Goal: Task Accomplishment & Management: Use online tool/utility

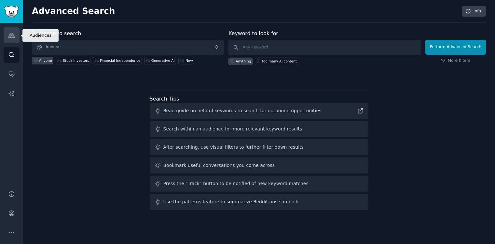
click at [11, 35] on icon "Sidebar" at bounding box center [11, 35] width 6 height 5
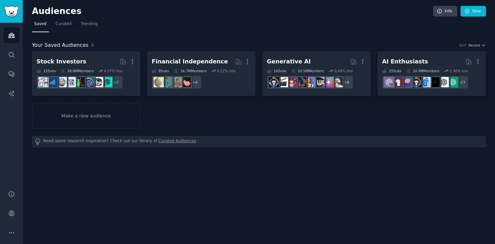
click at [168, 142] on link "Curated Audiences" at bounding box center [177, 141] width 38 height 7
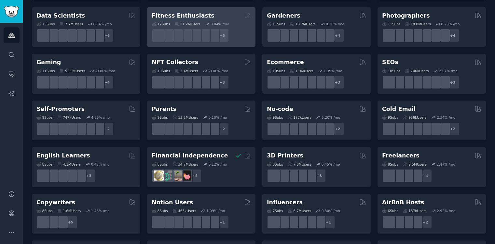
scroll to position [186, 0]
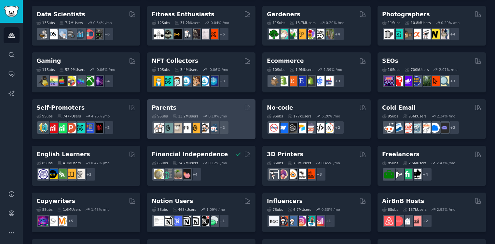
click at [243, 110] on div "Parents" at bounding box center [201, 108] width 99 height 8
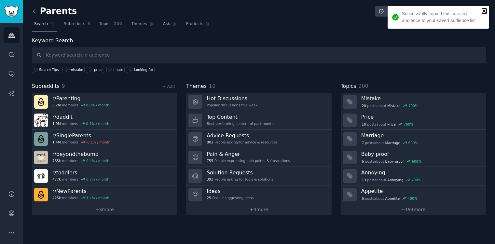
click at [483, 11] on icon "close" at bounding box center [484, 10] width 5 height 5
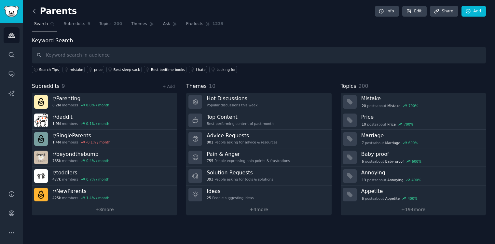
click at [33, 10] on icon at bounding box center [34, 11] width 7 height 7
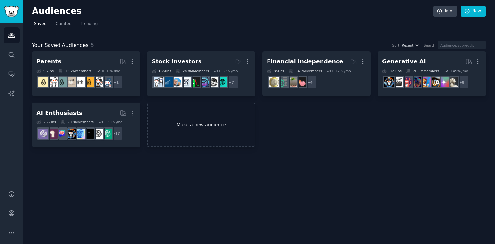
click at [177, 124] on link "Make a new audience" at bounding box center [201, 125] width 108 height 45
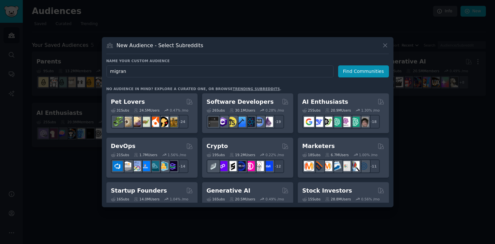
type input "migrane"
click button "Find Communities" at bounding box center [363, 71] width 51 height 12
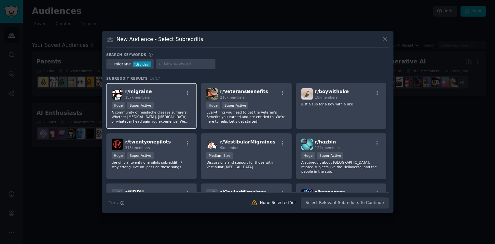
click at [166, 113] on p "A community of headache disease sufferers. Whether [MEDICAL_DATA], [MEDICAL_DAT…" at bounding box center [152, 117] width 80 height 14
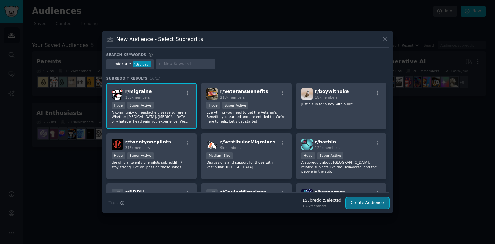
click at [355, 202] on button "Create Audience" at bounding box center [367, 202] width 43 height 11
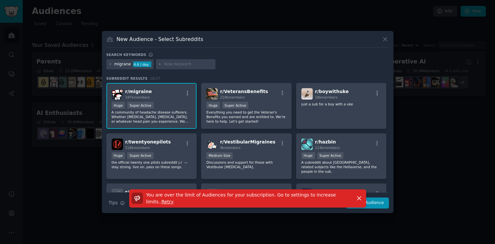
click at [345, 229] on div at bounding box center [247, 122] width 495 height 244
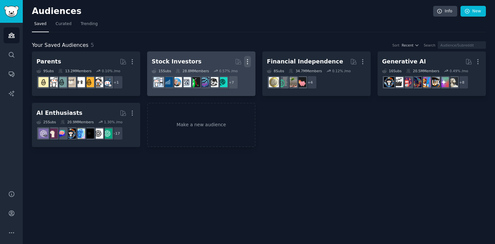
click at [246, 61] on icon "button" at bounding box center [247, 61] width 7 height 7
click at [230, 74] on p "Delete" at bounding box center [229, 75] width 15 height 7
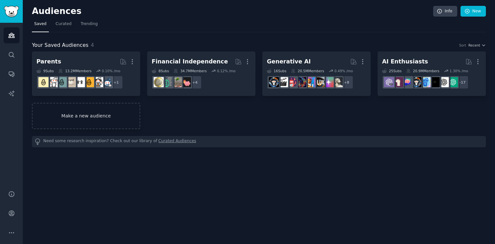
click at [108, 122] on link "Make a new audience" at bounding box center [86, 116] width 108 height 26
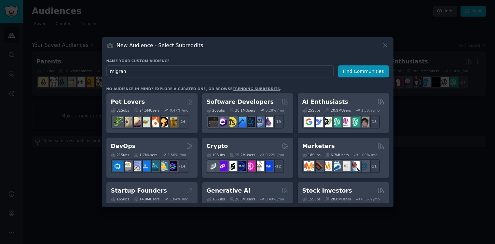
type input "migrane"
click button "Find Communities" at bounding box center [363, 71] width 51 height 12
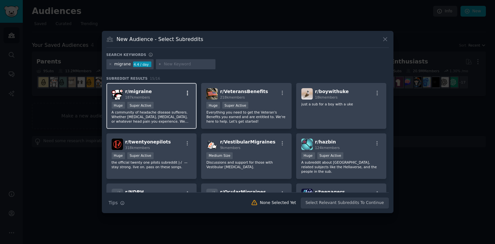
click at [185, 92] on icon "button" at bounding box center [187, 93] width 6 height 6
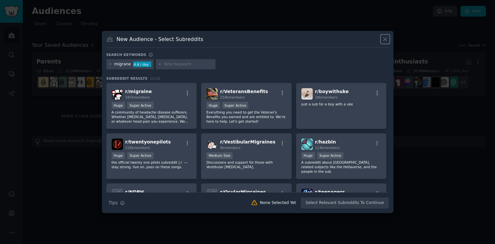
click at [384, 42] on icon at bounding box center [385, 39] width 7 height 7
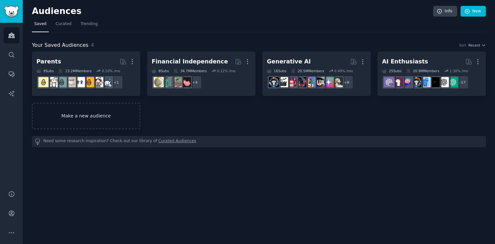
click at [98, 118] on link "Make a new audience" at bounding box center [86, 116] width 108 height 26
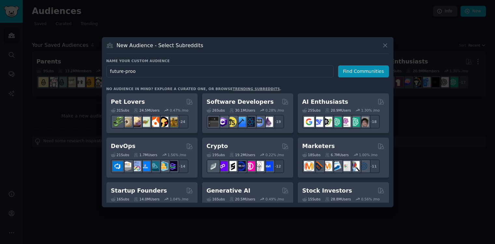
type input "future-proof"
click button "Find Communities" at bounding box center [363, 71] width 51 height 12
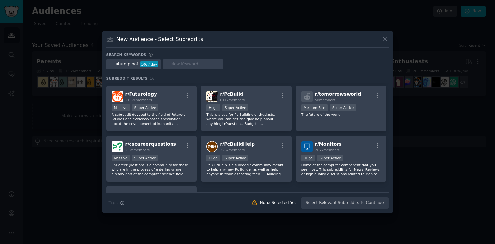
scroll to position [151, 0]
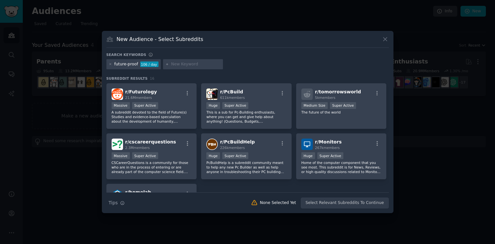
click at [173, 64] on input "text" at bounding box center [195, 64] width 49 height 6
type input "education"
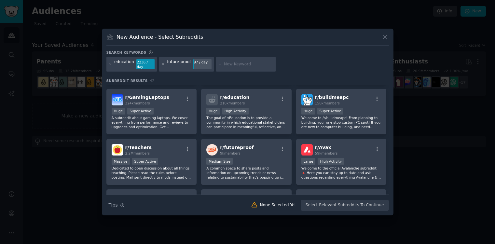
scroll to position [50, 0]
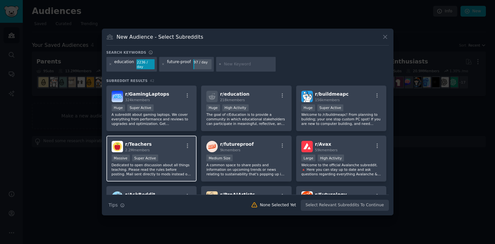
click at [167, 169] on p "Dedicated to open discussion about all things teaching. Please read the rules b…" at bounding box center [152, 170] width 80 height 14
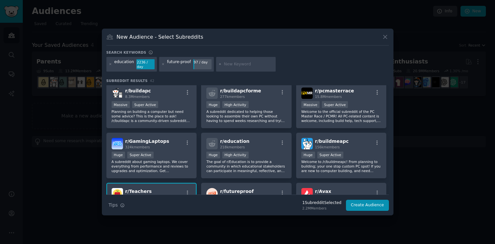
scroll to position [0, 0]
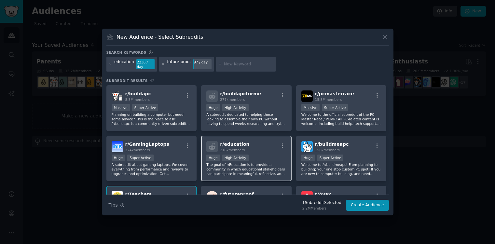
click at [265, 169] on p "The goal of r/Education is to provide a community in which educational stakehol…" at bounding box center [246, 169] width 80 height 14
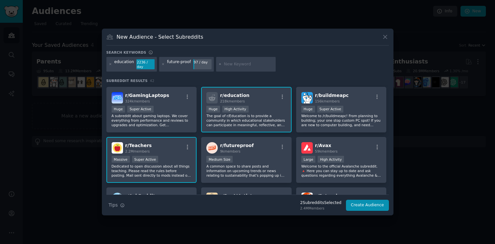
scroll to position [48, 0]
click at [227, 65] on input "text" at bounding box center [248, 64] width 49 height 6
type input "futureproof"
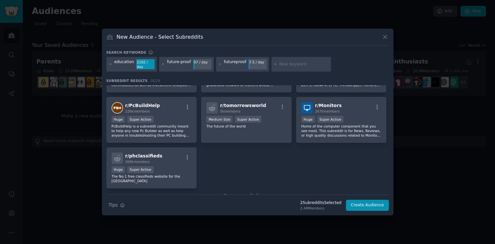
scroll to position [391, 0]
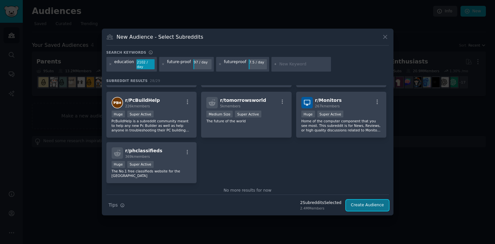
click at [365, 205] on button "Create Audience" at bounding box center [367, 205] width 43 height 11
